Goal: Information Seeking & Learning: Compare options

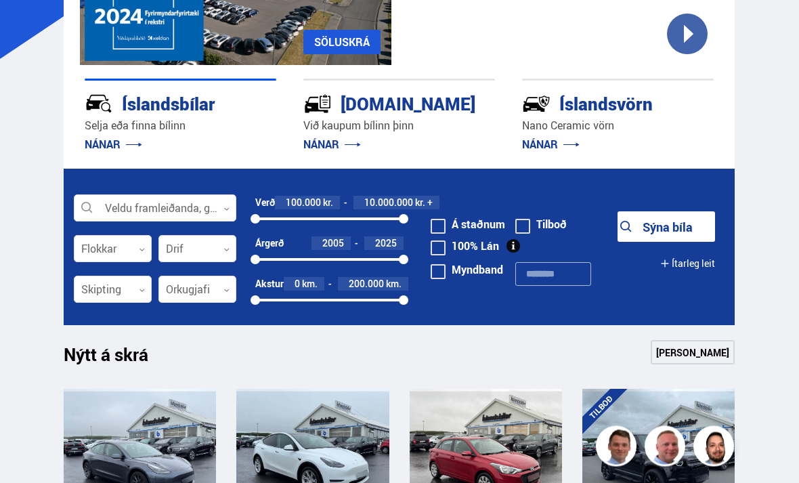
click at [212, 207] on div at bounding box center [155, 209] width 163 height 27
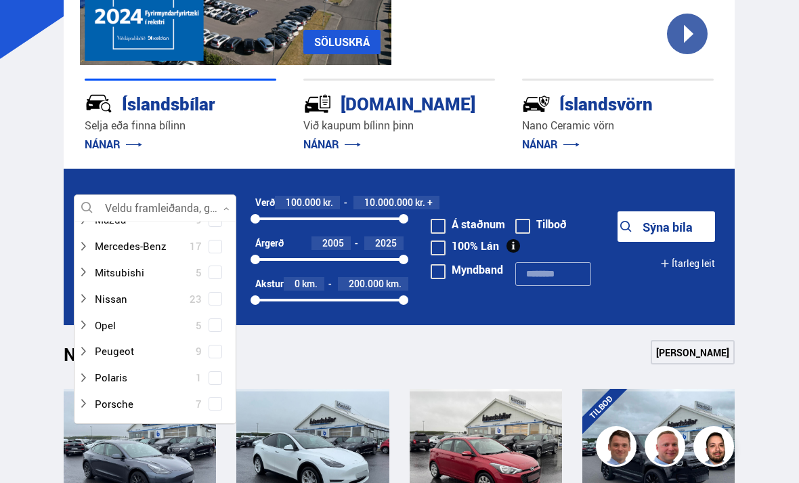
scroll to position [564, 0]
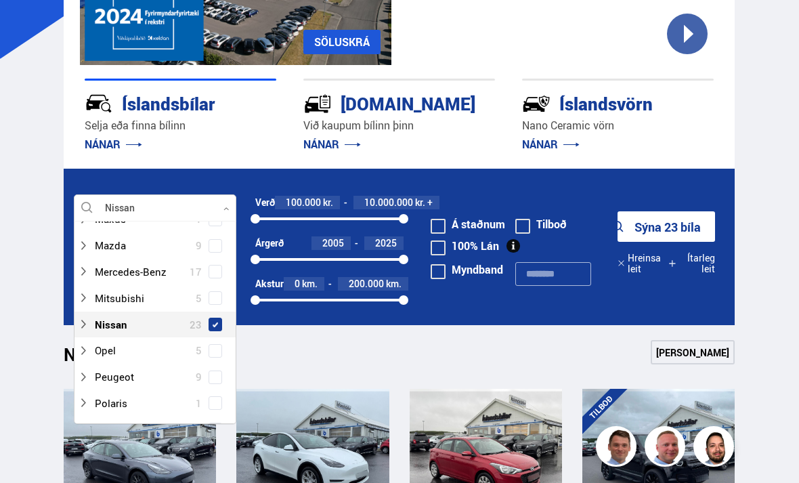
click at [475, 352] on div "Nýtt á skrá Sjá meira" at bounding box center [399, 356] width 671 height 33
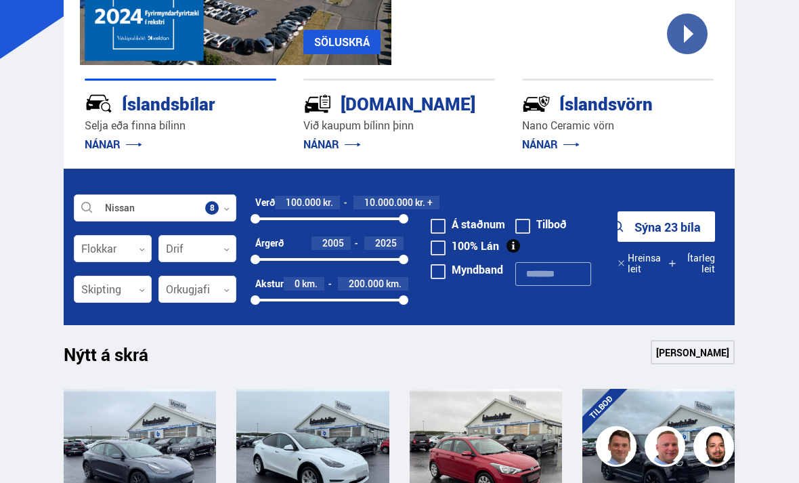
click at [689, 219] on button "Sýna 23 bíla" at bounding box center [667, 226] width 98 height 30
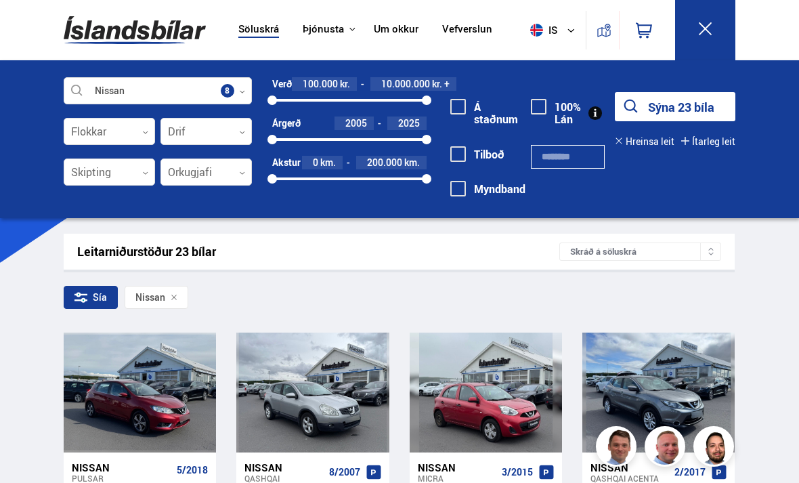
click at [459, 106] on span at bounding box center [458, 107] width 16 height 16
click at [709, 103] on button "Sýna 14 bíla" at bounding box center [675, 106] width 121 height 29
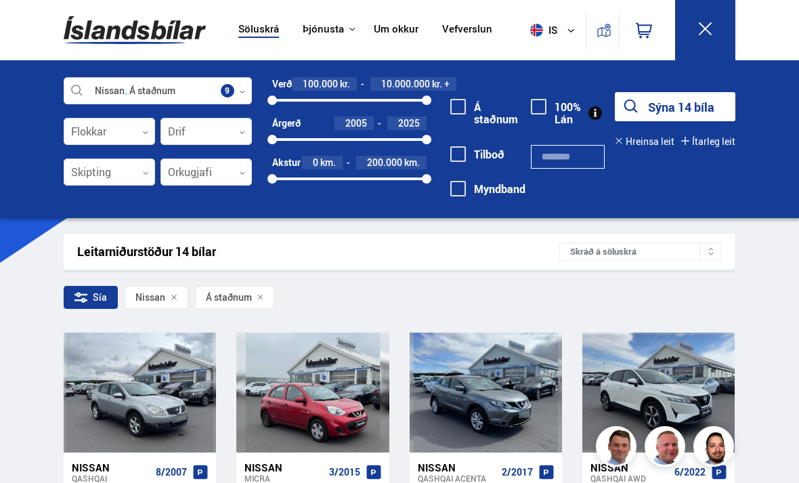
click at [298, 142] on div "2005 2025" at bounding box center [349, 139] width 154 height 12
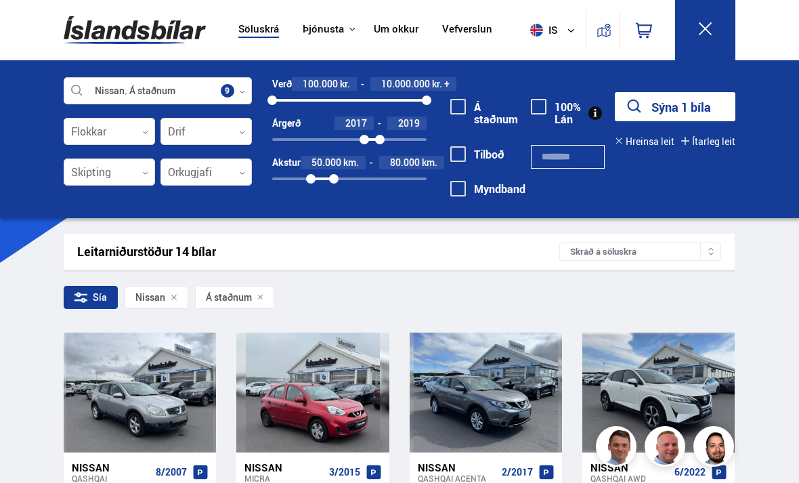
click at [710, 103] on button "Sýna 1 bíla" at bounding box center [675, 106] width 121 height 29
